Goal: Task Accomplishment & Management: Manage account settings

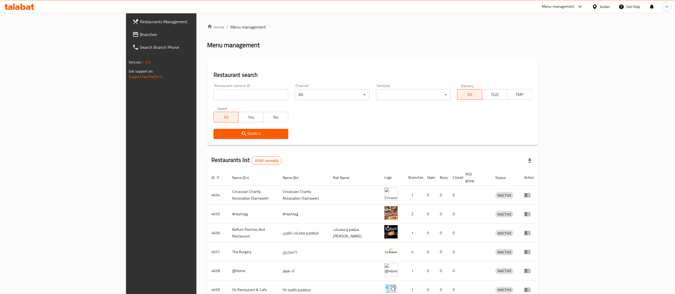
click at [214, 96] on input "search" at bounding box center [251, 94] width 75 height 11
type input "v"
paste input "719804"
type input "719804"
click button "Search" at bounding box center [251, 134] width 75 height 10
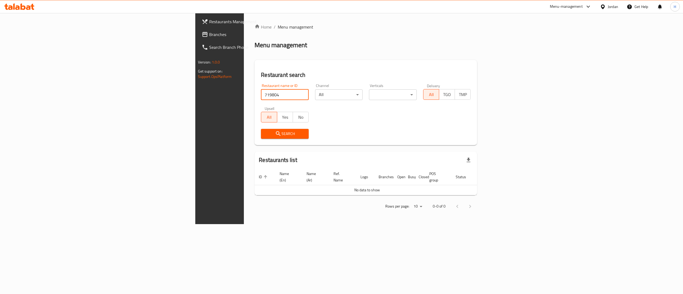
click at [209, 36] on span "Branches" at bounding box center [257, 34] width 96 height 6
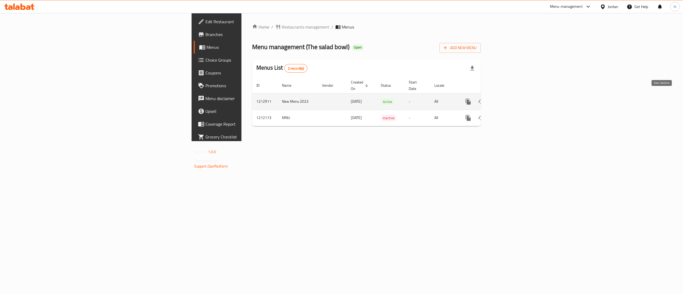
click at [513, 96] on link "enhanced table" at bounding box center [507, 101] width 13 height 13
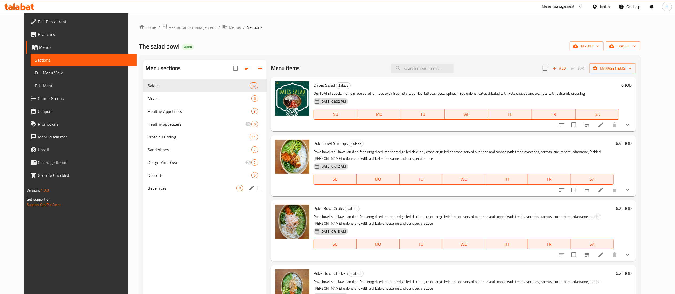
click at [158, 192] on div "Beverages 8" at bounding box center [204, 188] width 123 height 13
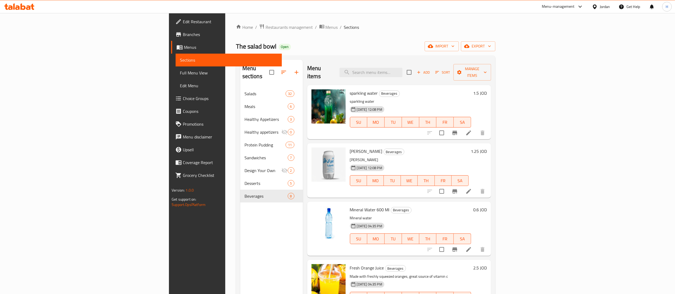
click at [431, 71] on span "Add" at bounding box center [423, 72] width 14 height 6
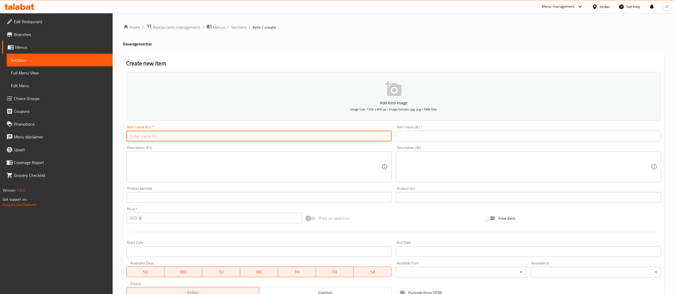
click at [371, 135] on input "text" at bounding box center [259, 136] width 265 height 11
type input "v"
paste input "Matrix up zero"
type input "Matrix up zero"
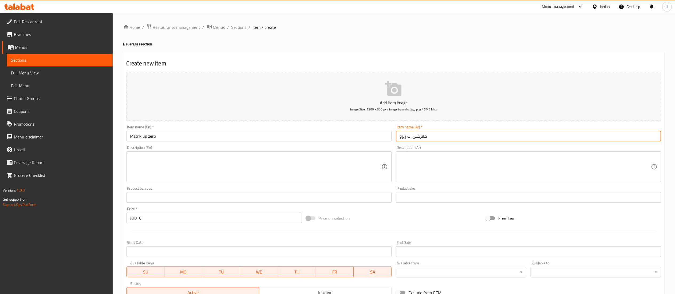
type input "ماتركس اب زيرو"
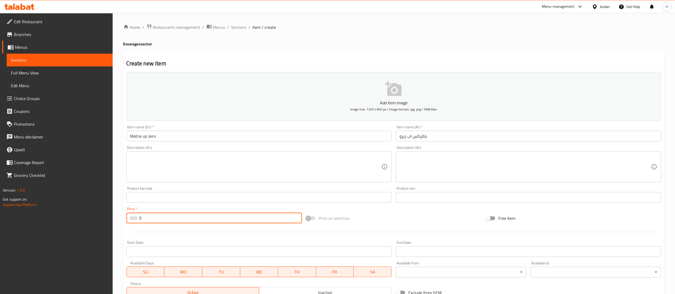
click at [169, 219] on input "0" at bounding box center [220, 218] width 163 height 11
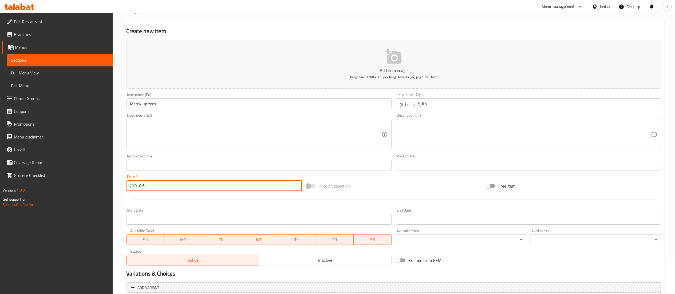
scroll to position [82, 0]
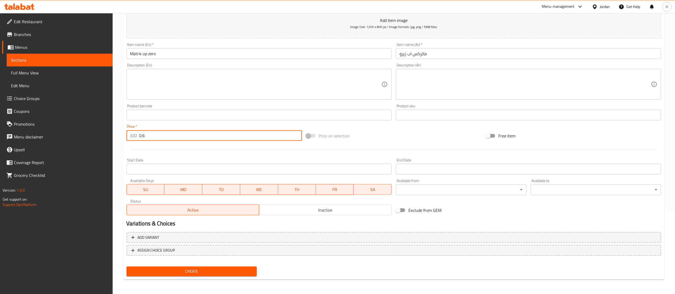
type input "0.6"
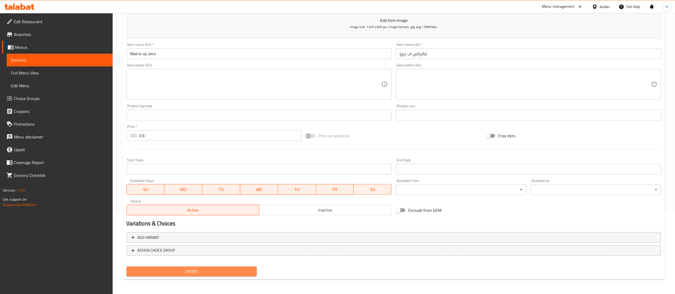
click at [182, 270] on span "Create" at bounding box center [192, 271] width 122 height 7
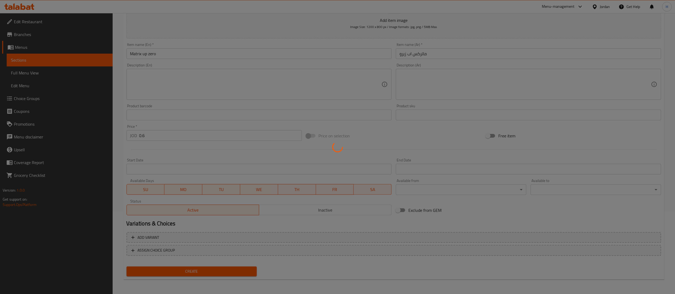
type input "0"
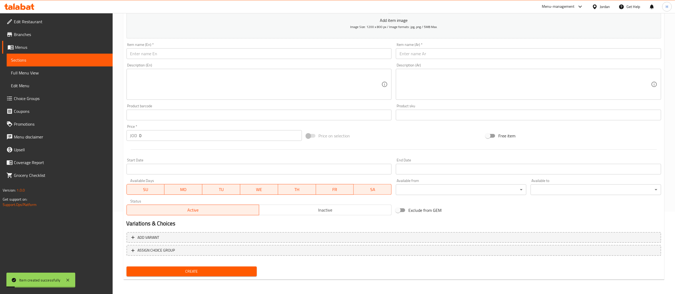
click at [256, 54] on input "text" at bounding box center [259, 53] width 265 height 11
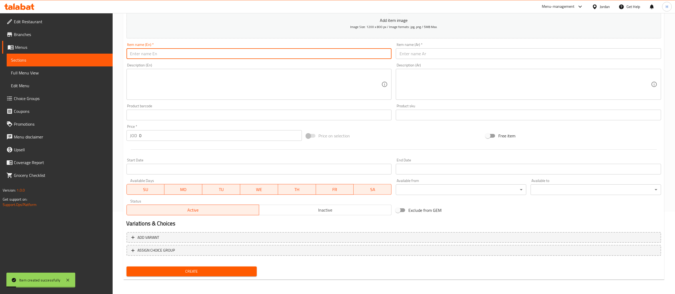
paste input "Matrix zero"
type input "Matrix zero"
click at [437, 53] on input "text" at bounding box center [528, 53] width 265 height 11
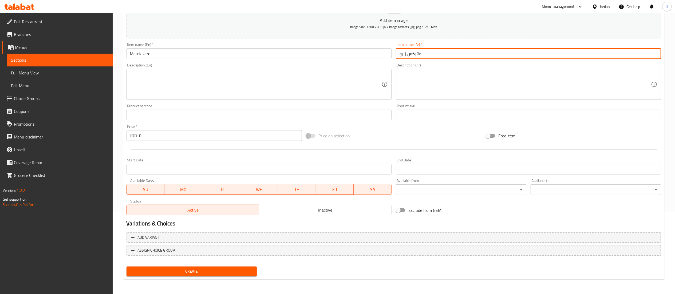
type input "ماتركس زيرو"
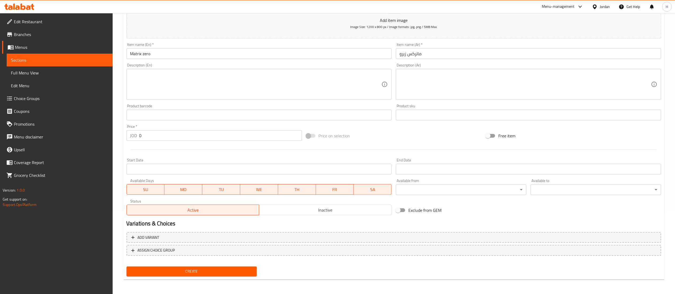
click at [159, 129] on div "Price   * JOD 0 Price *" at bounding box center [214, 133] width 175 height 16
click at [159, 132] on input "0" at bounding box center [220, 135] width 163 height 11
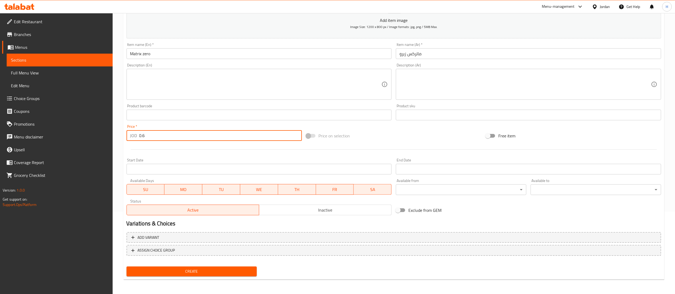
type input "0.6"
click at [218, 272] on span "Create" at bounding box center [192, 271] width 122 height 7
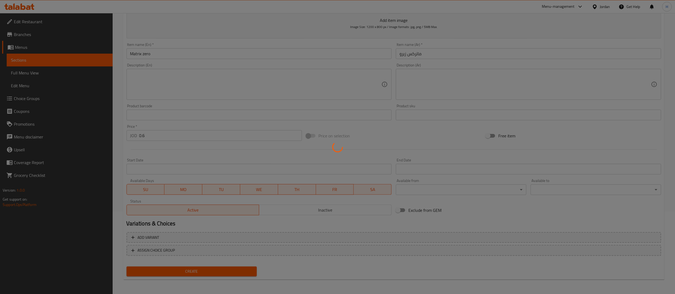
type input "0"
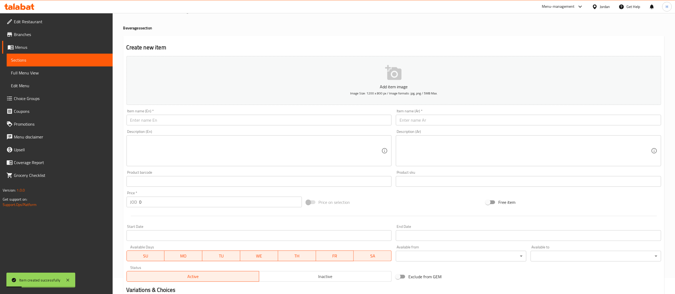
scroll to position [0, 0]
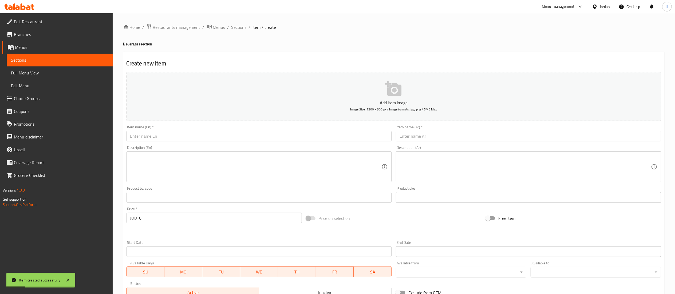
click at [239, 27] on span "Sections" at bounding box center [238, 27] width 15 height 6
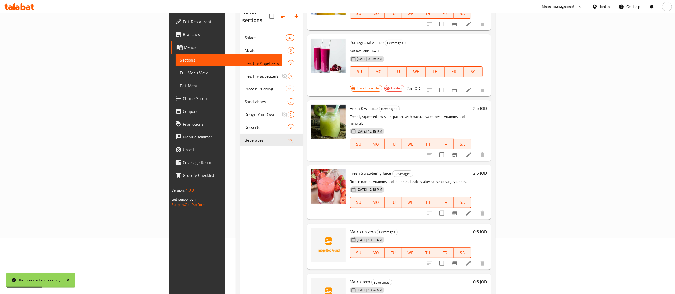
scroll to position [75, 0]
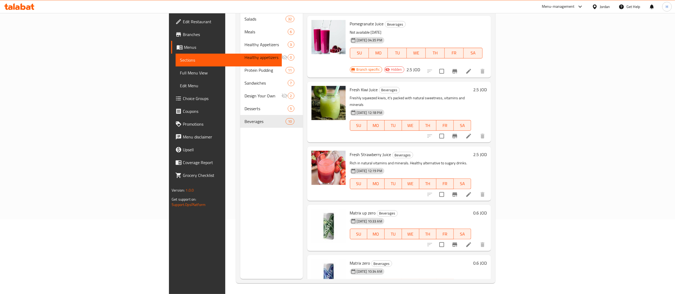
click at [19, 7] on icon at bounding box center [17, 7] width 5 height 5
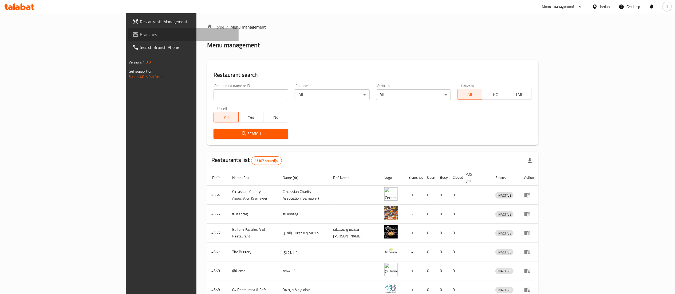
click at [140, 33] on span "Branches" at bounding box center [187, 34] width 94 height 6
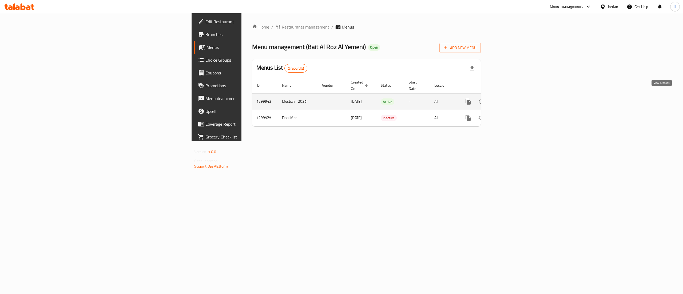
click at [510, 99] on icon "enhanced table" at bounding box center [507, 102] width 6 height 6
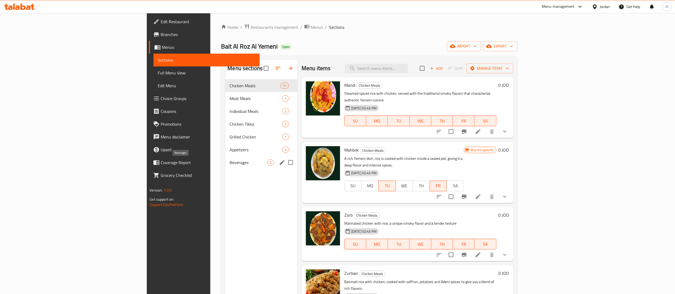
click at [230, 166] on span "Beverages" at bounding box center [248, 162] width 37 height 6
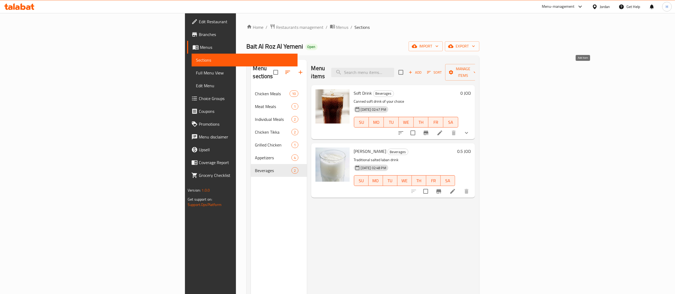
click at [422, 69] on span "Add" at bounding box center [415, 72] width 14 height 6
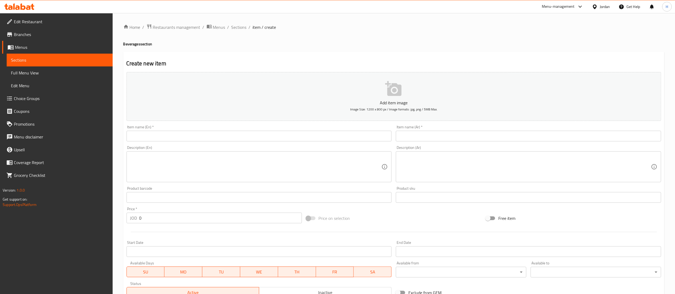
click at [295, 139] on input "text" at bounding box center [259, 136] width 265 height 11
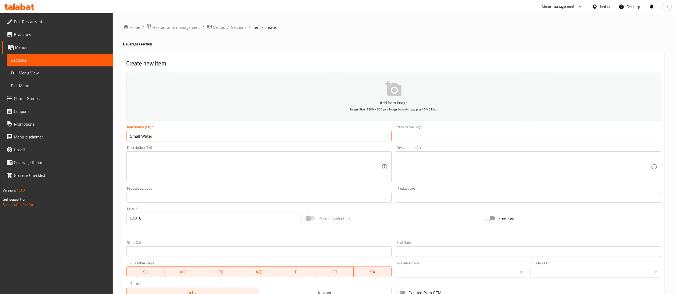
type input "Small Water"
click at [473, 134] on input "text" at bounding box center [528, 136] width 265 height 11
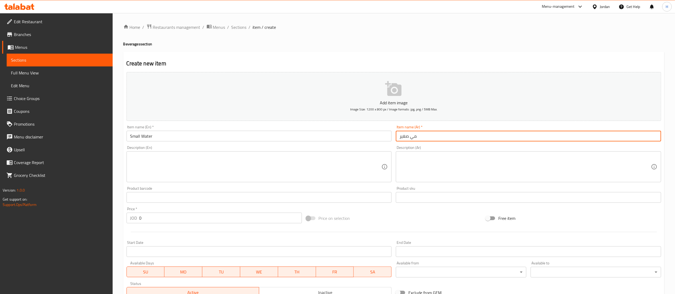
type input "مي صغير"
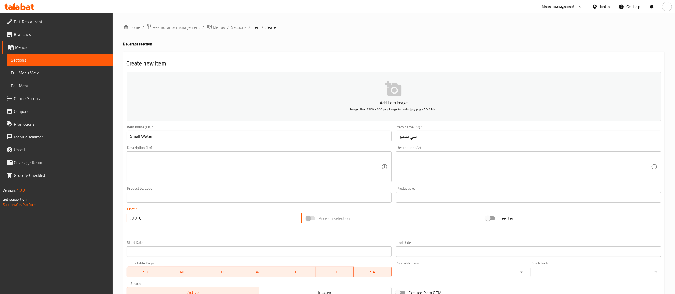
drag, startPoint x: 175, startPoint y: 221, endPoint x: 94, endPoint y: 221, distance: 81.2
click at [94, 221] on div "Edit Restaurant Branches Menus Sections Full Menu View Edit Menu Choice Groups …" at bounding box center [337, 195] width 675 height 364
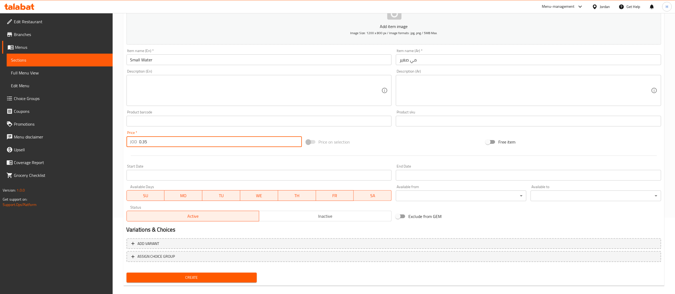
scroll to position [82, 0]
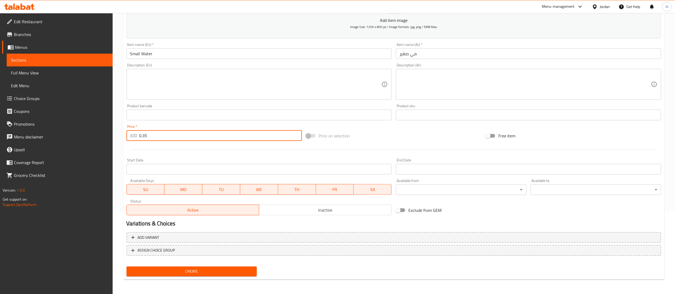
type input "0.35"
click at [195, 275] on button "Create" at bounding box center [192, 272] width 131 height 10
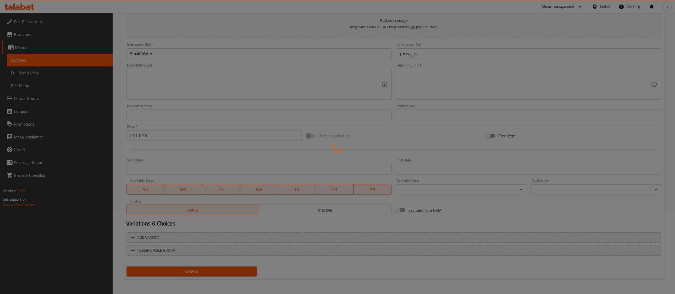
type input "0"
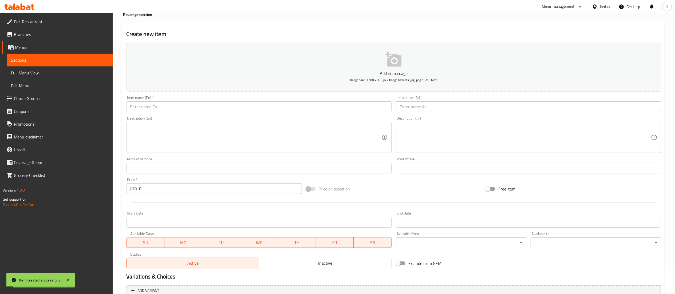
scroll to position [0, 0]
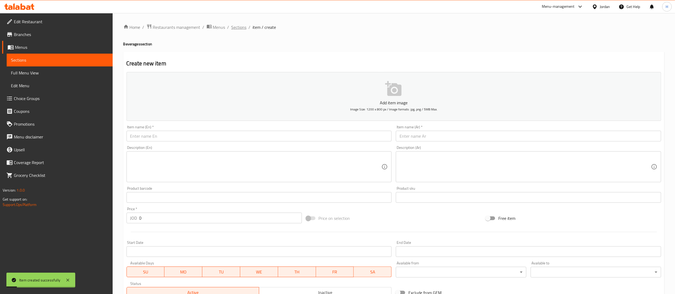
click at [238, 24] on span "Sections" at bounding box center [238, 27] width 15 height 6
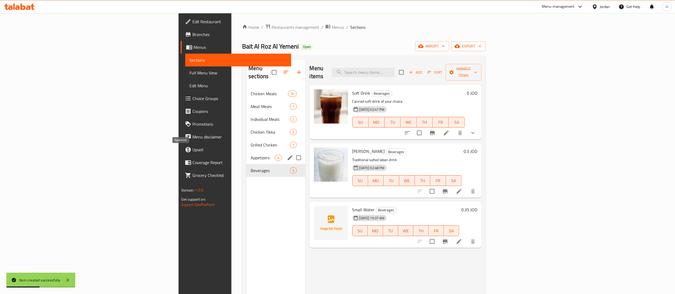
click at [251, 155] on span "Appetizers" at bounding box center [263, 158] width 24 height 6
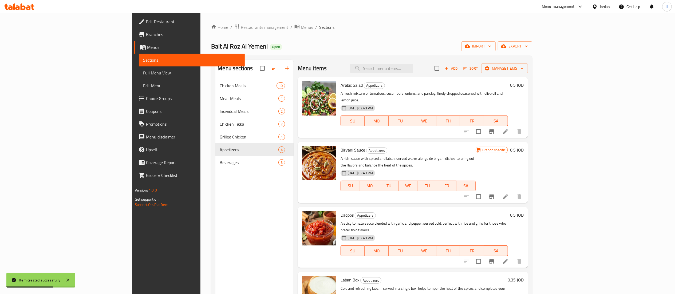
scroll to position [53, 0]
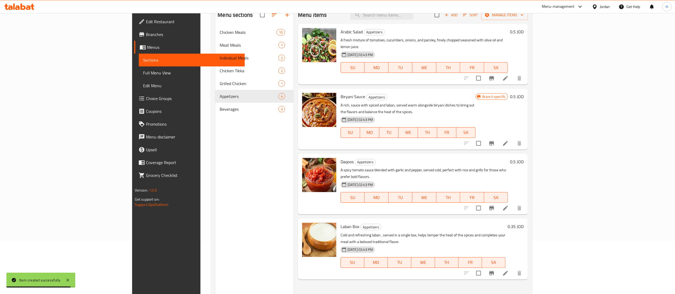
click at [513, 269] on li at bounding box center [505, 274] width 15 height 10
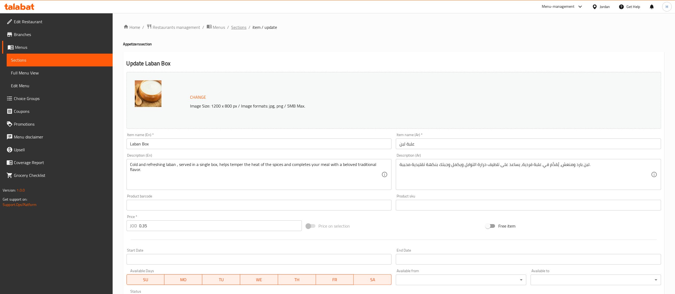
click at [235, 26] on span "Sections" at bounding box center [238, 27] width 15 height 6
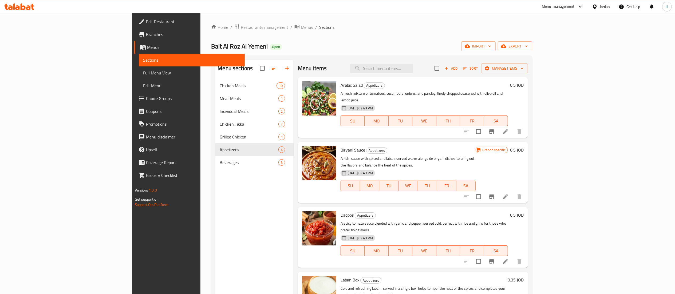
click at [528, 63] on div "Menu items Add Sort Manage items" at bounding box center [413, 68] width 230 height 17
click at [524, 67] on span "Manage items" at bounding box center [505, 68] width 38 height 7
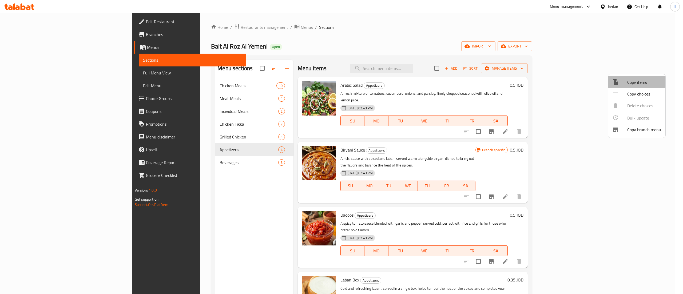
click at [641, 82] on span "Copy items" at bounding box center [645, 82] width 34 height 6
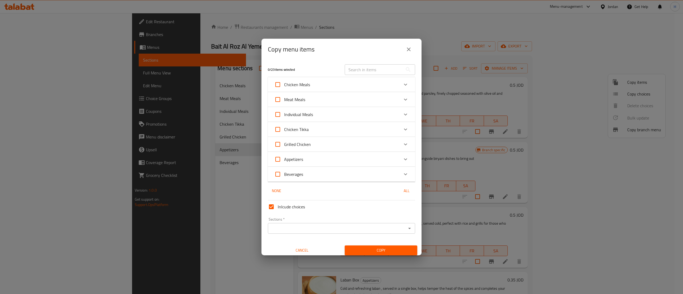
click at [364, 156] on div "Appetizers" at bounding box center [336, 159] width 125 height 13
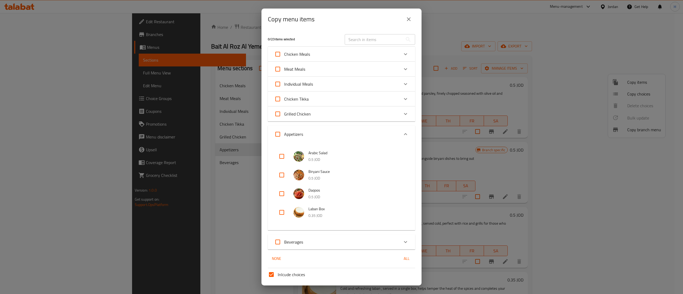
click at [280, 214] on input "checkbox" at bounding box center [281, 212] width 13 height 13
checkbox input "true"
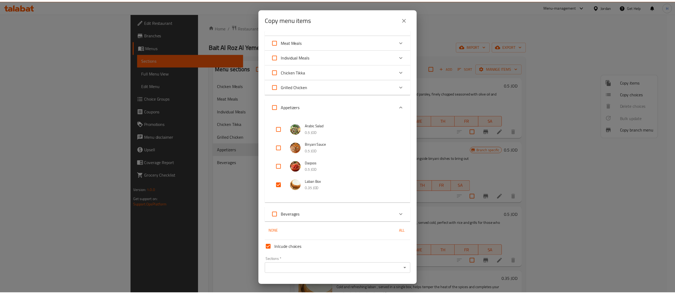
scroll to position [41, 0]
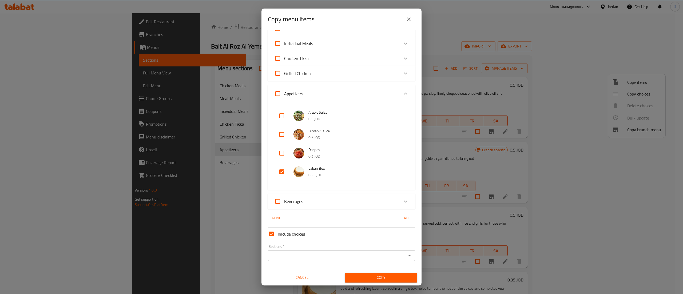
click at [301, 258] on input "Sections   *" at bounding box center [337, 255] width 135 height 7
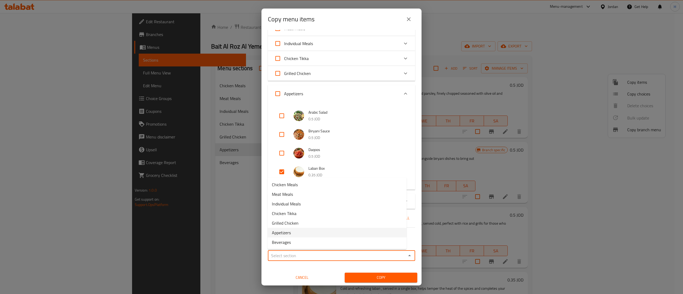
click at [293, 234] on li "Appetizers" at bounding box center [337, 233] width 139 height 10
type input "Appetizers"
click at [273, 234] on input "Inlcude choices" at bounding box center [271, 234] width 13 height 13
checkbox input "false"
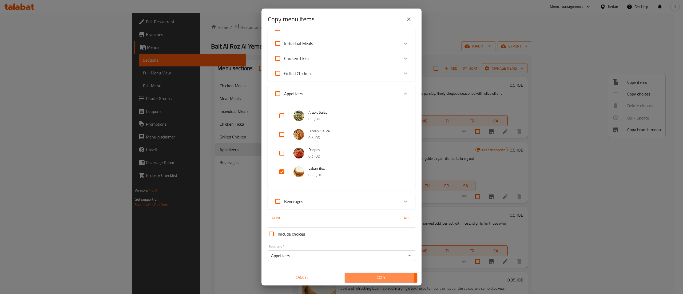
click at [357, 276] on span "Copy" at bounding box center [381, 277] width 64 height 7
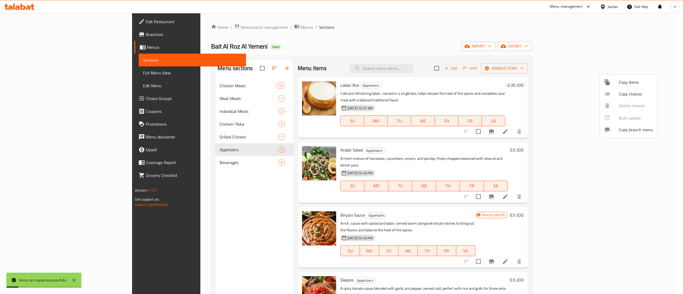
click at [522, 90] on div at bounding box center [341, 147] width 683 height 294
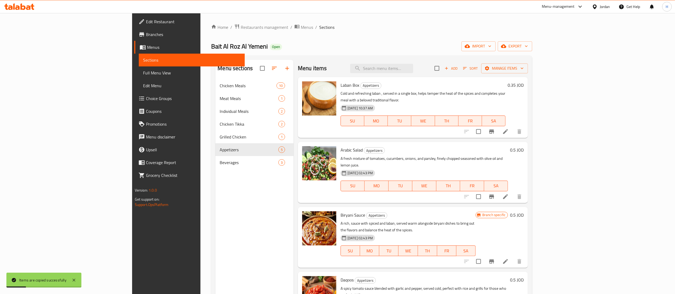
click at [509, 128] on icon at bounding box center [505, 131] width 6 height 6
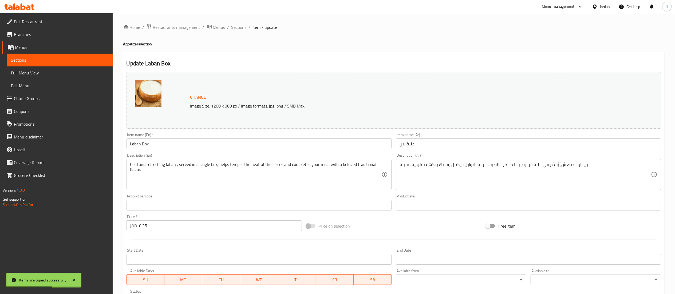
click at [195, 147] on input "Laban Box" at bounding box center [259, 144] width 265 height 11
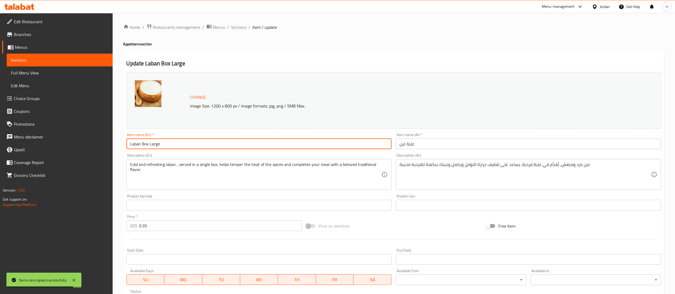
type input "Laban Box Large"
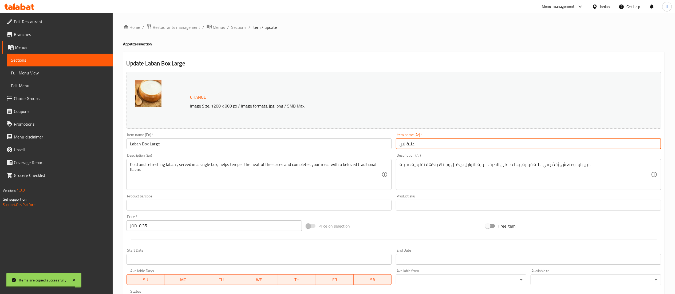
click at [427, 143] on input "علبة لبن" at bounding box center [528, 144] width 265 height 11
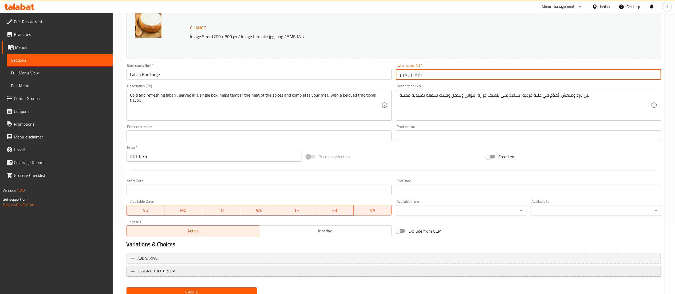
scroll to position [90, 0]
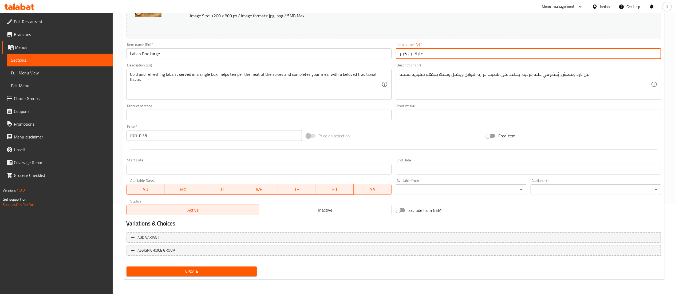
type input "علبة لبن كبير"
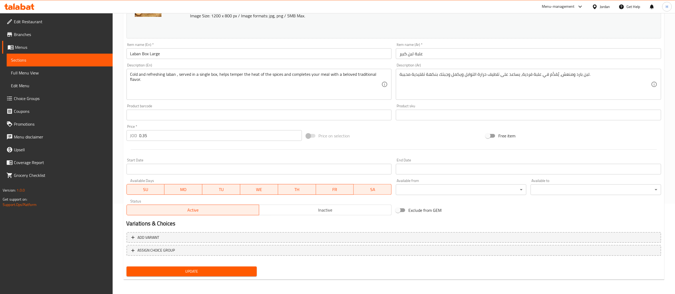
drag, startPoint x: 154, startPoint y: 128, endPoint x: 156, endPoint y: 137, distance: 10.0
click at [156, 137] on div "Price   * JOD 0.35 Price *" at bounding box center [214, 133] width 175 height 16
click at [143, 136] on input "0.35" at bounding box center [220, 135] width 163 height 11
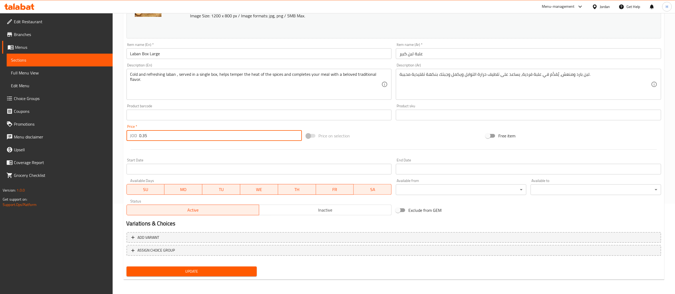
click at [143, 136] on input "0.35" at bounding box center [220, 135] width 163 height 11
type input "1.25"
click at [179, 272] on span "Update" at bounding box center [192, 271] width 122 height 7
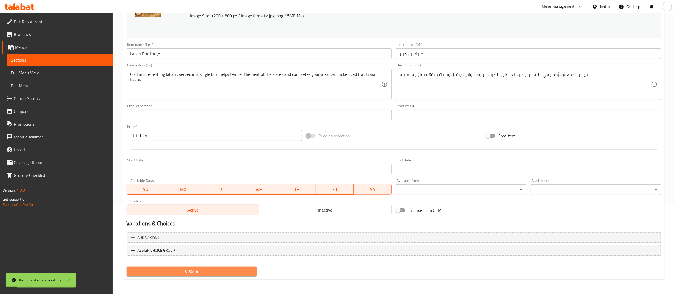
click at [177, 269] on span "Update" at bounding box center [192, 271] width 122 height 7
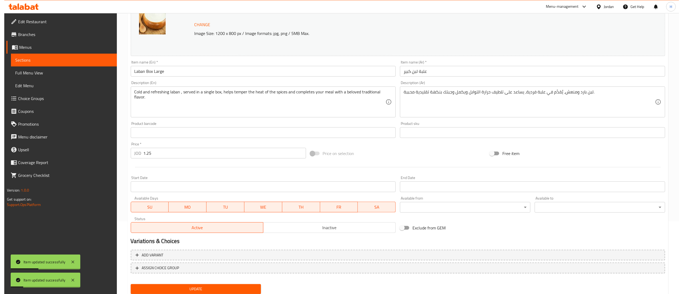
scroll to position [0, 0]
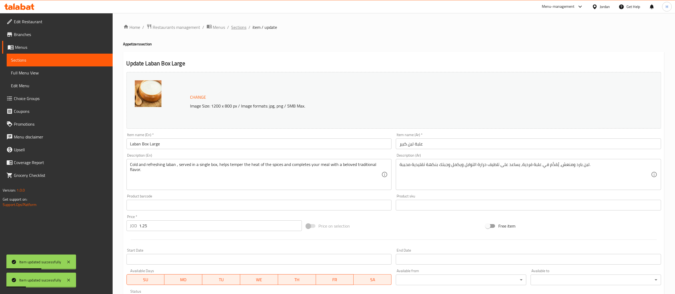
click at [236, 24] on span "Sections" at bounding box center [238, 27] width 15 height 6
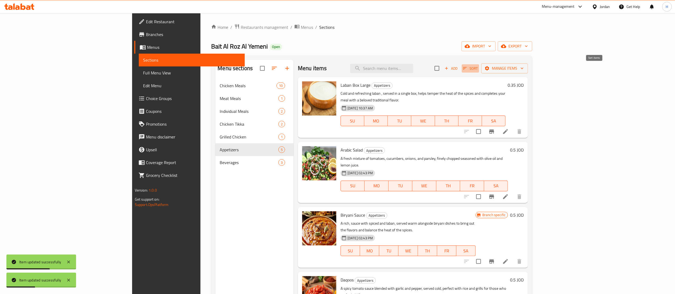
click at [478, 70] on span "Sort" at bounding box center [470, 68] width 15 height 6
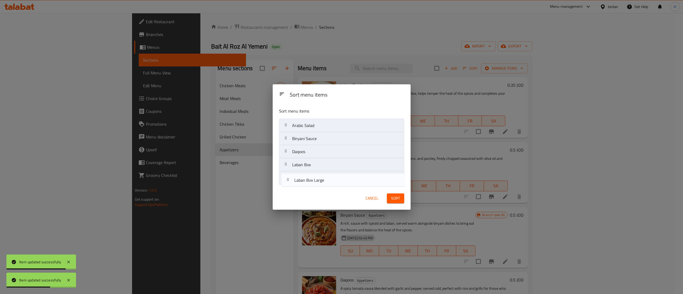
drag, startPoint x: 324, startPoint y: 144, endPoint x: 325, endPoint y: 187, distance: 43.3
click at [325, 187] on div "Sort menu items Laban Box Large Arabic Salad Biryani Sauce Daqoos Laban Box" at bounding box center [342, 145] width 138 height 83
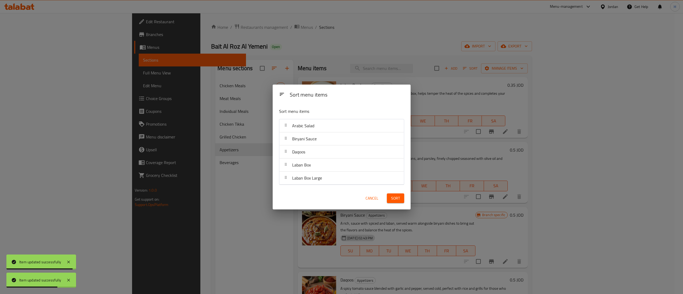
click at [399, 199] on span "Sort" at bounding box center [395, 198] width 9 height 7
